Goal: Task Accomplishment & Management: Manage account settings

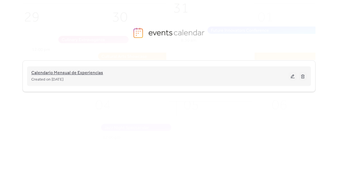
click at [76, 75] on span "Calendario Mensual de Experiencias" at bounding box center [67, 73] width 72 height 7
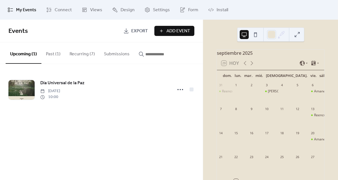
click at [87, 56] on button "Recurring (7)" at bounding box center [82, 52] width 34 height 21
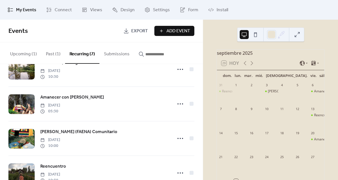
scroll to position [71, 0]
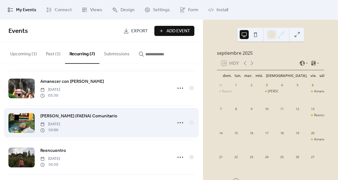
click at [97, 115] on span "[PERSON_NAME] (FAENA) Comunitario" at bounding box center [78, 116] width 77 height 7
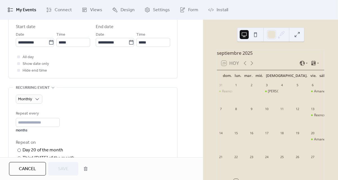
scroll to position [199, 0]
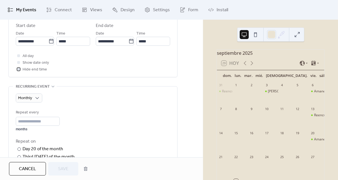
click at [40, 71] on span "Hide end time" at bounding box center [35, 69] width 24 height 7
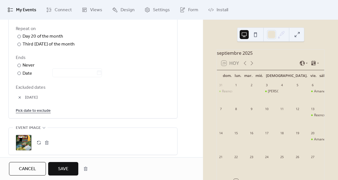
scroll to position [324, 0]
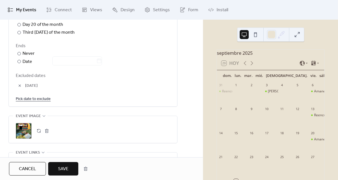
click at [35, 100] on link "Pick date to exclude" at bounding box center [33, 98] width 35 height 7
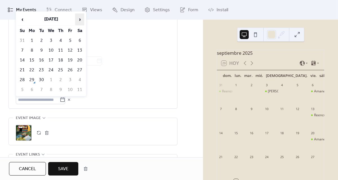
click at [78, 21] on span "›" at bounding box center [79, 19] width 8 height 11
click at [46, 40] on td "1" at bounding box center [50, 40] width 9 height 9
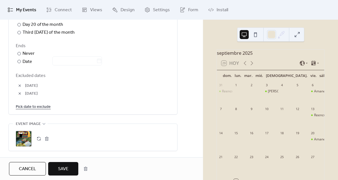
click at [64, 171] on span "Save" at bounding box center [63, 169] width 10 height 7
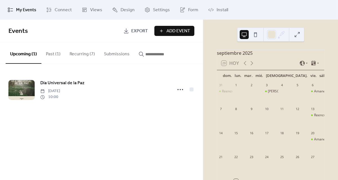
click at [82, 55] on button "Recurring (7)" at bounding box center [82, 52] width 34 height 21
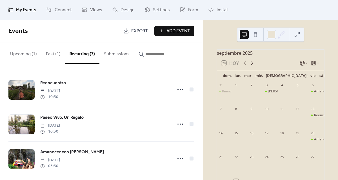
click at [251, 67] on icon at bounding box center [251, 63] width 7 height 7
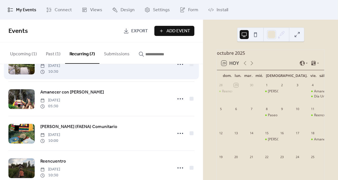
scroll to position [65, 0]
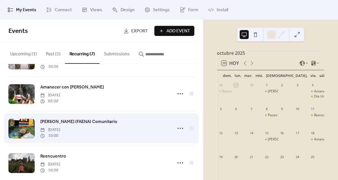
click at [82, 121] on span "[PERSON_NAME] (FAENA) Comunitario" at bounding box center [78, 122] width 77 height 7
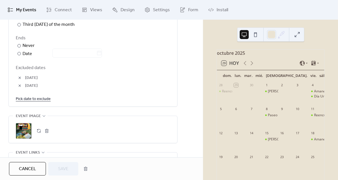
scroll to position [334, 0]
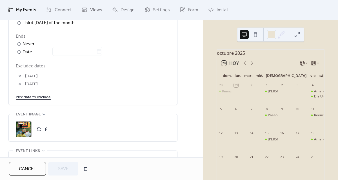
click at [21, 84] on button "button" at bounding box center [20, 84] width 8 height 8
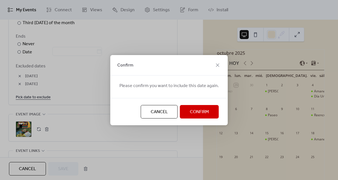
click at [197, 113] on span "Confirm" at bounding box center [199, 112] width 19 height 7
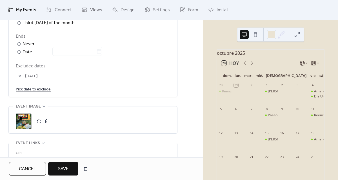
click at [42, 90] on link "Pick date to exclude" at bounding box center [33, 89] width 35 height 7
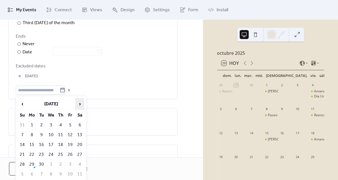
click at [80, 105] on span "›" at bounding box center [79, 103] width 8 height 11
click at [52, 125] on td "1" at bounding box center [50, 125] width 9 height 9
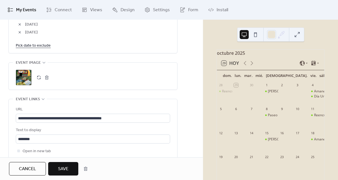
scroll to position [395, 0]
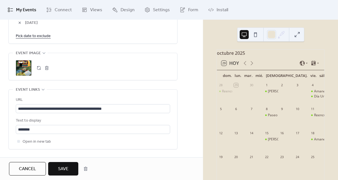
click at [67, 169] on span "Save" at bounding box center [63, 169] width 10 height 7
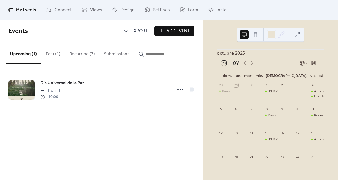
click at [84, 56] on button "Recurring (7)" at bounding box center [82, 52] width 34 height 21
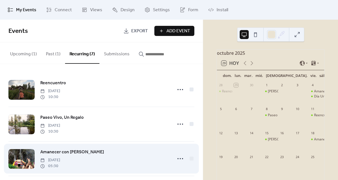
click at [80, 150] on span "Amanecer con [PERSON_NAME]" at bounding box center [72, 152] width 64 height 7
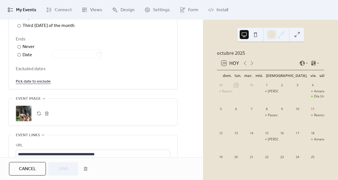
scroll to position [349, 0]
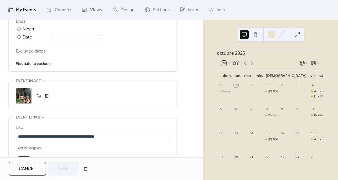
click at [31, 166] on span "Cancel" at bounding box center [27, 169] width 17 height 7
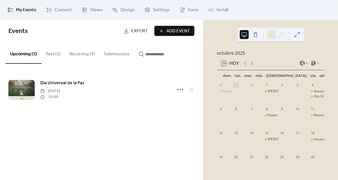
click at [82, 59] on button "Recurring (7)" at bounding box center [82, 52] width 34 height 21
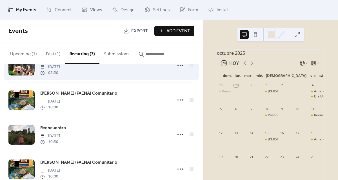
scroll to position [94, 0]
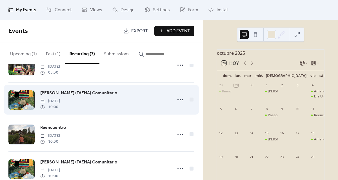
click at [60, 103] on span "[DATE]" at bounding box center [50, 101] width 20 height 6
click at [69, 92] on span "[PERSON_NAME] (FAENA) Comunitario" at bounding box center [78, 93] width 77 height 7
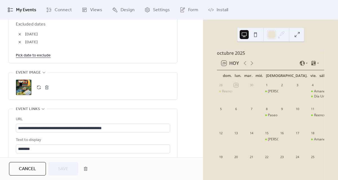
scroll to position [376, 0]
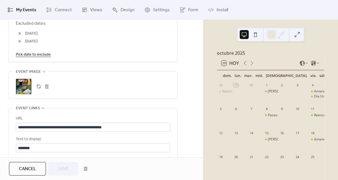
click at [35, 54] on link "Pick date to exclude" at bounding box center [33, 54] width 35 height 7
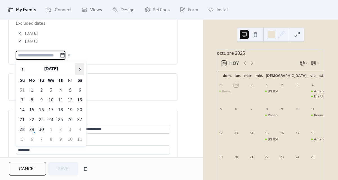
click at [79, 71] on span "›" at bounding box center [79, 69] width 8 height 11
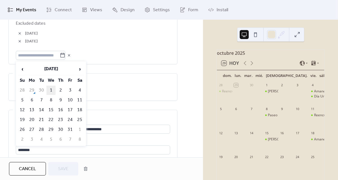
click at [50, 89] on td "1" at bounding box center [50, 90] width 9 height 9
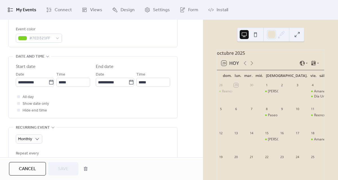
scroll to position [157, 0]
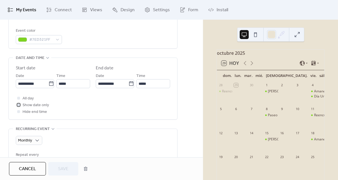
click at [41, 106] on span "Show date only" at bounding box center [36, 105] width 26 height 7
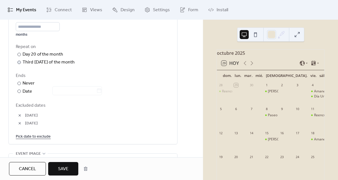
scroll to position [296, 0]
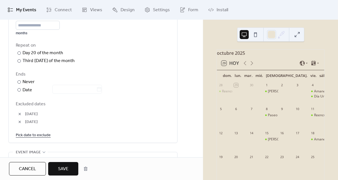
click at [19, 122] on button "button" at bounding box center [20, 122] width 8 height 8
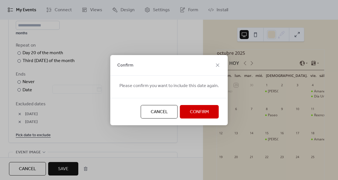
click at [190, 112] on span "Confirm" at bounding box center [199, 112] width 19 height 7
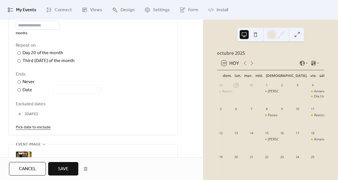
click at [32, 126] on link "Pick date to exclude" at bounding box center [33, 127] width 35 height 7
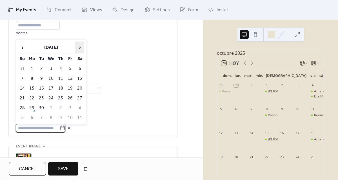
click at [79, 52] on span "›" at bounding box center [79, 47] width 8 height 11
click at [50, 68] on td "1" at bounding box center [50, 68] width 9 height 9
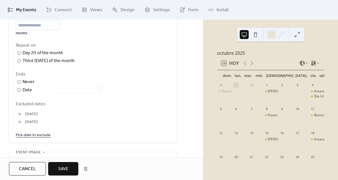
click at [64, 164] on button "Save" at bounding box center [63, 169] width 30 height 14
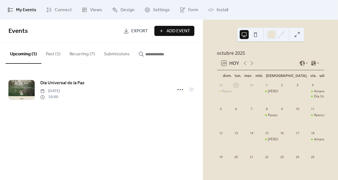
click at [78, 55] on button "Recurring (7)" at bounding box center [82, 52] width 34 height 21
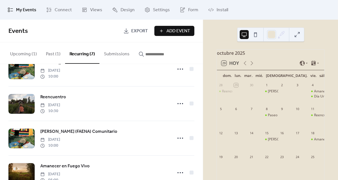
scroll to position [143, 0]
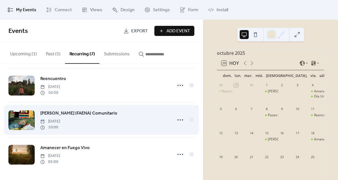
click at [93, 110] on span "[PERSON_NAME] (FAENA) Comunitario" at bounding box center [78, 113] width 77 height 7
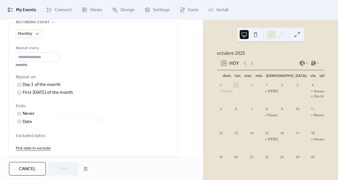
scroll to position [287, 0]
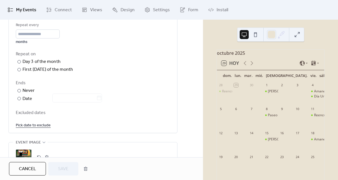
click at [32, 125] on link "Pick date to exclude" at bounding box center [33, 125] width 35 height 7
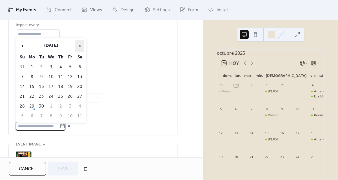
click at [80, 42] on span "›" at bounding box center [79, 45] width 8 height 11
click at [48, 64] on td "1" at bounding box center [50, 66] width 9 height 9
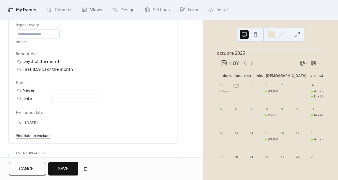
click at [64, 169] on span "Save" at bounding box center [63, 169] width 10 height 7
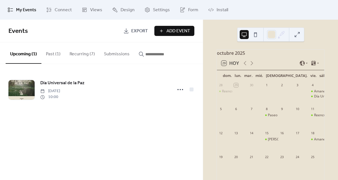
click at [86, 54] on button "Recurring (7)" at bounding box center [82, 52] width 34 height 21
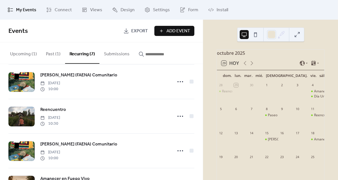
scroll to position [109, 0]
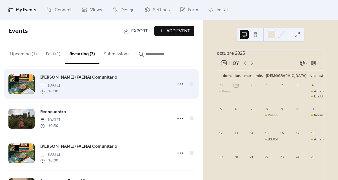
click at [109, 78] on span "[PERSON_NAME] (FAENA) Comunitario" at bounding box center [78, 77] width 77 height 7
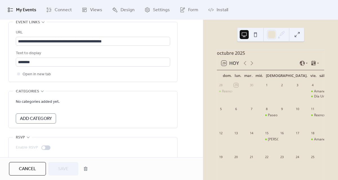
scroll to position [457, 0]
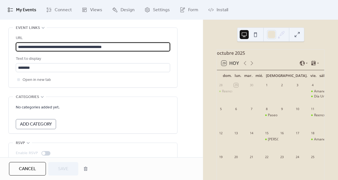
click at [137, 47] on input "**********" at bounding box center [93, 46] width 154 height 9
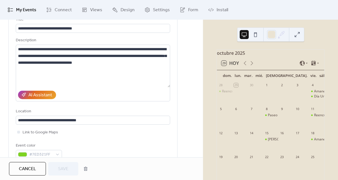
scroll to position [0, 0]
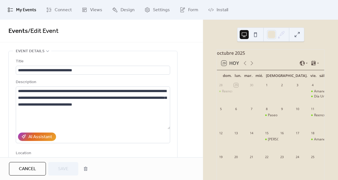
click at [24, 10] on span "My Events" at bounding box center [26, 10] width 20 height 7
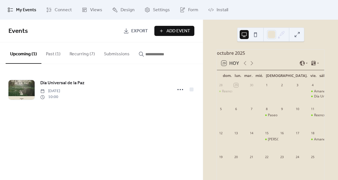
click at [85, 55] on button "Recurring (7)" at bounding box center [82, 52] width 34 height 21
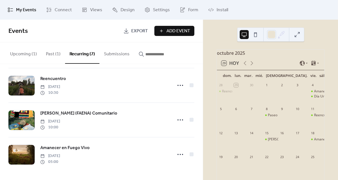
scroll to position [143, 0]
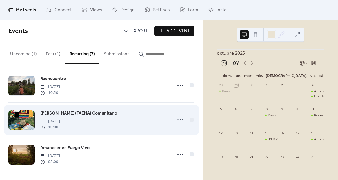
click at [91, 110] on span "[PERSON_NAME] (FAENA) Comunitario" at bounding box center [78, 113] width 77 height 7
